Goal: Contribute content

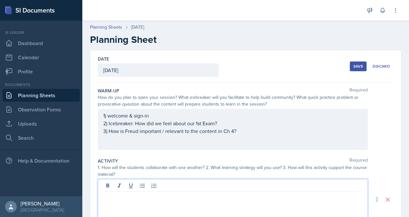
scroll to position [64, 0]
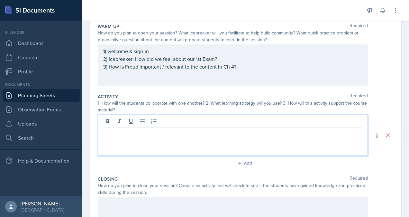
click at [247, 69] on div "1) welcome & sign-in 2) Icebreaker: How did we feel about our 1st Exam? 3) How …" at bounding box center [232, 58] width 259 height 23
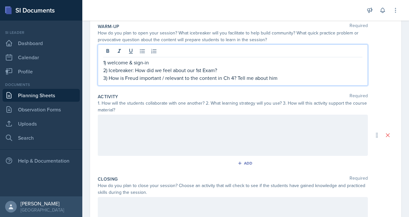
click at [274, 129] on div at bounding box center [233, 134] width 270 height 41
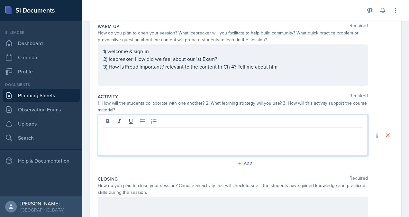
scroll to position [76, 0]
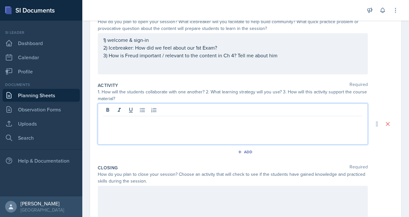
click at [169, 128] on div at bounding box center [233, 123] width 270 height 41
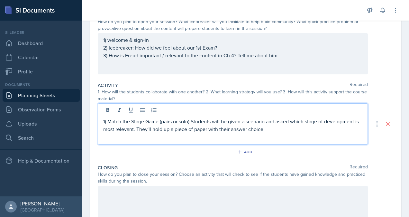
click at [283, 129] on p "1) Match the Stage Game (pairs or solo) Students will be given a scenario and a…" at bounding box center [232, 124] width 259 height 15
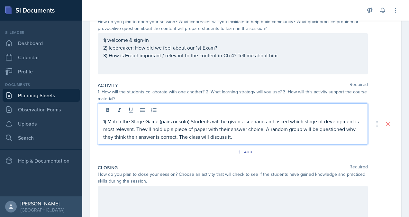
click at [307, 126] on p "1) Match the Stage Game (pairs or solo) Students will be given a scenario and a…" at bounding box center [232, 128] width 259 height 23
drag, startPoint x: 317, startPoint y: 139, endPoint x: 273, endPoint y: 140, distance: 44.4
click at [273, 140] on div "1) Match the Stage Game (pairs or solo) Students will be given a scenario and a…" at bounding box center [233, 123] width 270 height 41
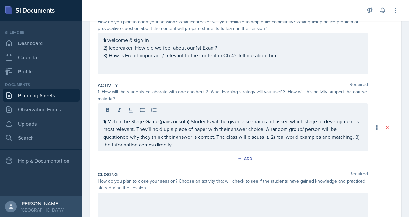
scroll to position [0, 0]
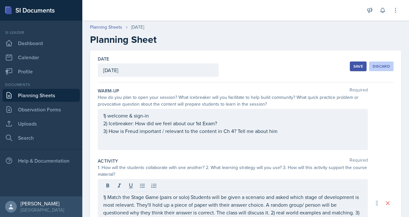
click at [377, 66] on div "Discard" at bounding box center [380, 66] width 17 height 5
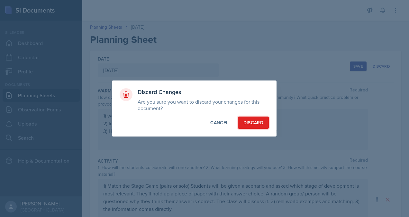
click at [264, 126] on button "Discard" at bounding box center [253, 122] width 31 height 12
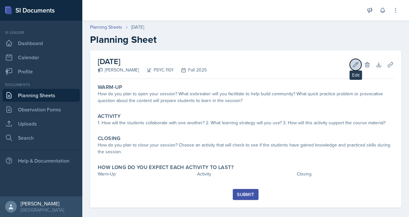
click at [352, 63] on icon at bounding box center [355, 64] width 6 height 6
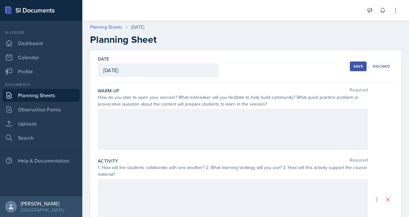
click at [254, 139] on div at bounding box center [233, 129] width 270 height 41
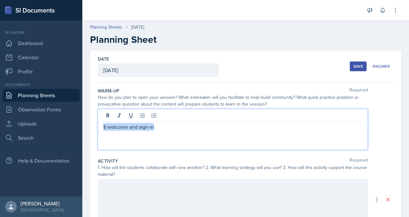
drag, startPoint x: 254, startPoint y: 139, endPoint x: 97, endPoint y: 141, distance: 157.5
click at [97, 141] on div "Date [DATE] [DATE] 31 1 2 3 4 5 6 7 8 9 10 11 12 13 14 15 16 17 18 19 20 21 22 …" at bounding box center [245, 199] width 311 height 298
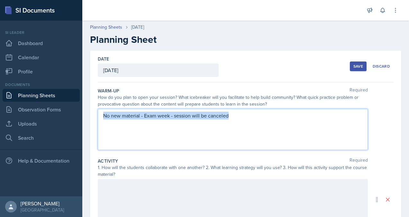
drag, startPoint x: 245, startPoint y: 117, endPoint x: 98, endPoint y: 117, distance: 146.5
click at [98, 117] on div "No new material - Exam week - session will be canceled" at bounding box center [233, 129] width 270 height 41
copy p "No new material - Exam week - session will be canceled"
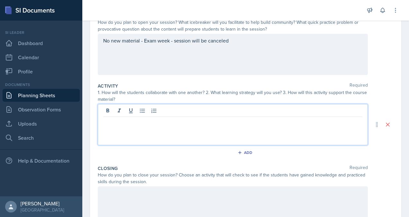
click at [213, 118] on p at bounding box center [232, 122] width 259 height 8
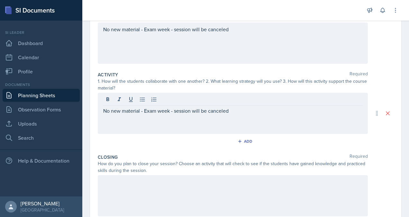
scroll to position [146, 0]
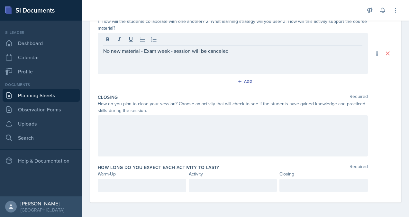
click at [174, 126] on div at bounding box center [233, 135] width 270 height 41
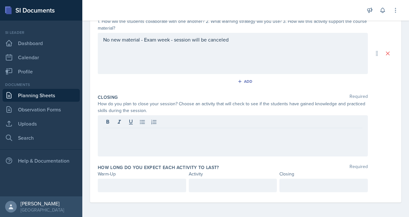
drag, startPoint x: 174, startPoint y: 126, endPoint x: 162, endPoint y: 125, distance: 12.6
click at [162, 125] on div at bounding box center [232, 122] width 259 height 11
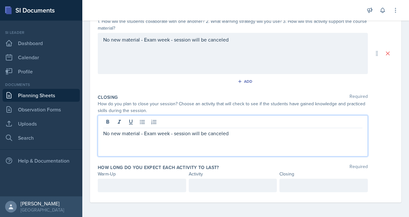
click at [124, 186] on div at bounding box center [142, 184] width 88 height 13
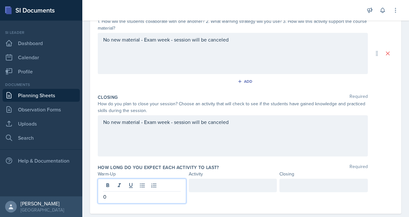
click at [209, 184] on div at bounding box center [233, 184] width 88 height 13
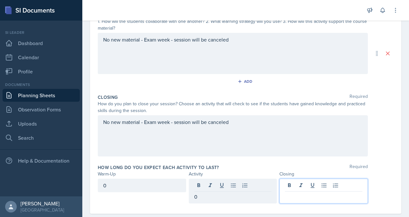
drag, startPoint x: 305, startPoint y: 185, endPoint x: 298, endPoint y: 192, distance: 10.0
click at [298, 192] on p at bounding box center [323, 196] width 77 height 8
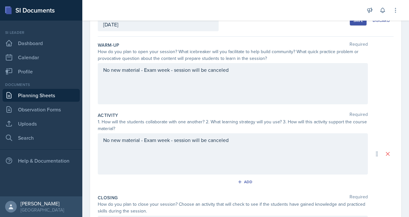
scroll to position [44, 0]
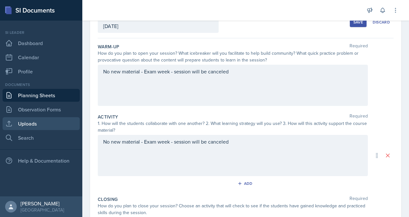
click at [26, 128] on link "Uploads" at bounding box center [41, 123] width 77 height 13
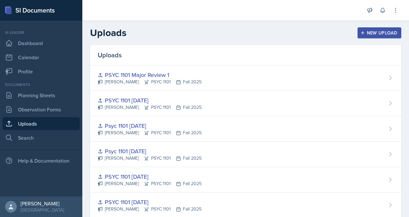
click at [362, 30] on div "New Upload" at bounding box center [380, 32] width 36 height 5
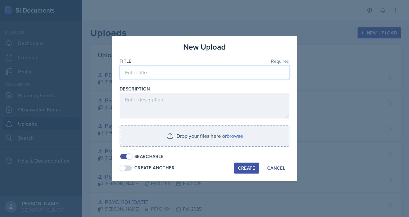
click at [173, 71] on input at bounding box center [205, 72] width 170 height 13
type input "PSYC 1101 [DATE]"
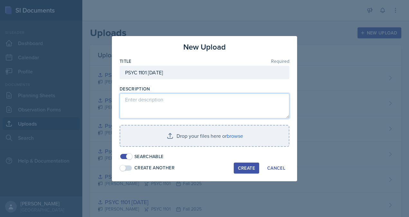
click at [179, 98] on textarea at bounding box center [205, 105] width 170 height 25
paste textarea "No new material - Exam week - session will be canceled"
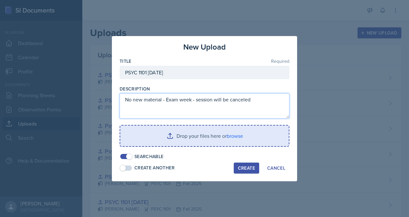
type textarea "No new material - Exam week - session will be canceled"
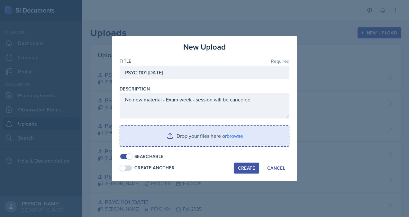
click at [234, 137] on input "file" at bounding box center [204, 135] width 168 height 21
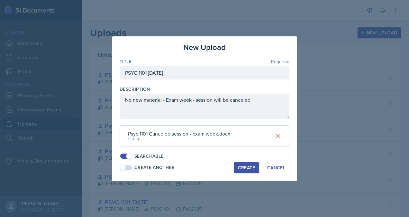
drag, startPoint x: 408, startPoint y: 90, endPoint x: 407, endPoint y: 96, distance: 6.2
click at [407, 96] on div at bounding box center [204, 108] width 409 height 217
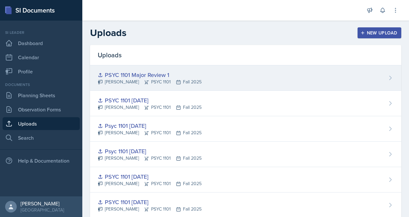
click at [231, 76] on div "PSYC 1101 Major Review 1 [PERSON_NAME] PSYC 1101 Fall 2025" at bounding box center [245, 77] width 311 height 25
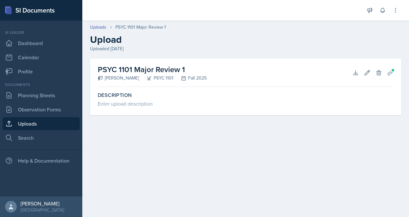
click at [22, 125] on link "Uploads" at bounding box center [41, 123] width 77 height 13
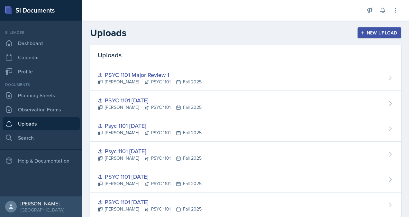
click at [375, 31] on div "New Upload" at bounding box center [380, 32] width 36 height 5
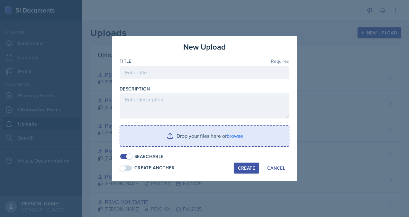
click at [237, 138] on input "file" at bounding box center [204, 135] width 168 height 21
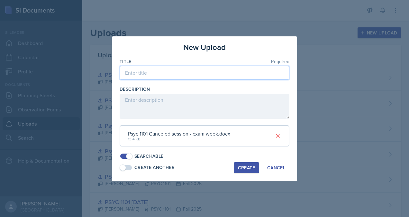
click at [193, 75] on input at bounding box center [205, 72] width 170 height 13
type input "PSYC 1101 [DATE]"
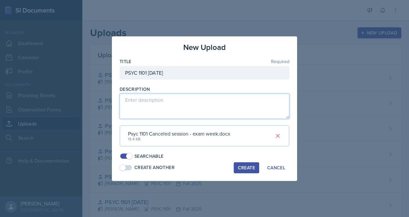
click at [173, 99] on textarea at bounding box center [205, 106] width 170 height 25
paste textarea "No new material - Exam week - session will be canceled"
type textarea "No new material - Exam week - session will be canceled"
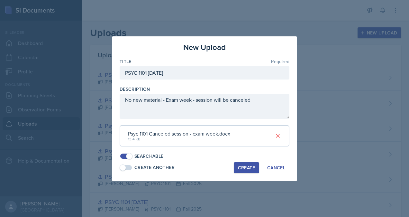
click at [254, 168] on div "Create" at bounding box center [246, 167] width 17 height 5
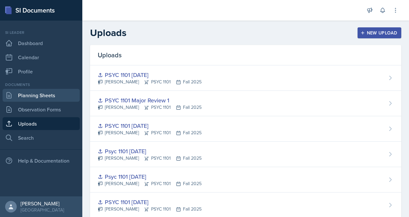
click at [34, 100] on link "Planning Sheets" at bounding box center [41, 95] width 77 height 13
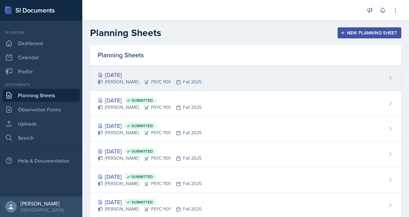
click at [234, 73] on div "[DATE] [PERSON_NAME] PSYC 1101 Fall 2025" at bounding box center [245, 77] width 311 height 25
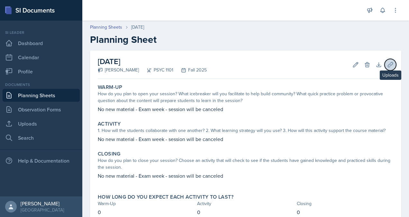
click at [387, 67] on icon at bounding box center [390, 64] width 6 height 6
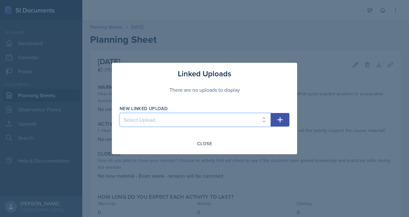
click at [207, 116] on select "Select Upload [PERSON_NAME] PSYC 1101 [DATE] PSYC [PHONE_NUMBER][DATE] PSYC 110…" at bounding box center [195, 119] width 151 height 13
select select "009a421a-81f4-40a0-b4df-d878809c9a11"
click at [120, 113] on select "Select Upload [PERSON_NAME] PSYC 1101 [DATE] PSYC [PHONE_NUMBER][DATE] PSYC 110…" at bounding box center [195, 119] width 151 height 13
click at [277, 118] on icon "button" at bounding box center [280, 120] width 8 height 8
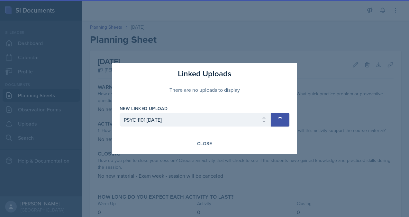
select select
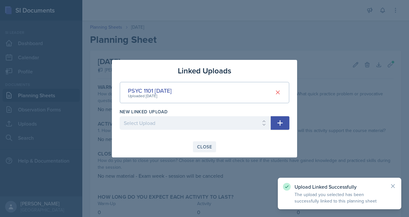
click at [202, 147] on div "Close" at bounding box center [204, 146] width 15 height 5
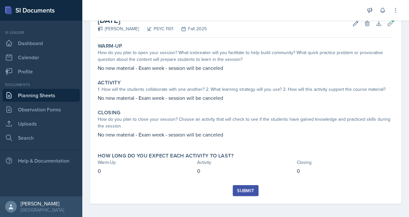
scroll to position [43, 0]
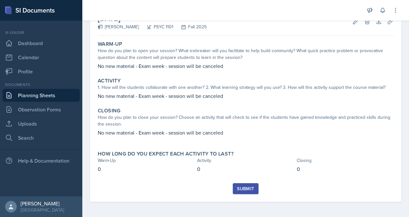
click at [249, 187] on div "Submit" at bounding box center [245, 188] width 17 height 5
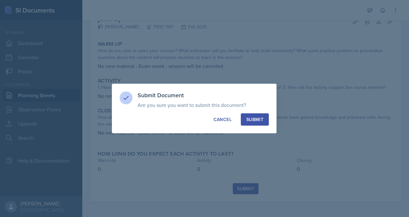
click at [257, 120] on div "Submit" at bounding box center [254, 119] width 17 height 6
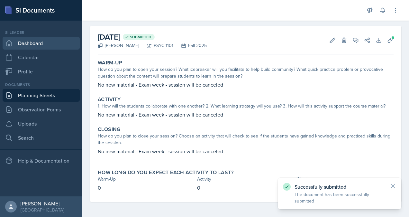
click at [35, 46] on link "Dashboard" at bounding box center [41, 43] width 77 height 13
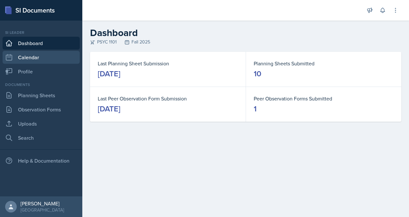
click at [39, 59] on link "Calendar" at bounding box center [41, 57] width 77 height 13
